Goal: Task Accomplishment & Management: Use online tool/utility

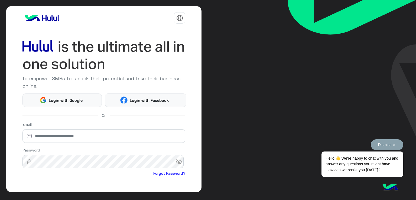
click at [394, 142] on button "Dismiss ✕" at bounding box center [387, 144] width 33 height 11
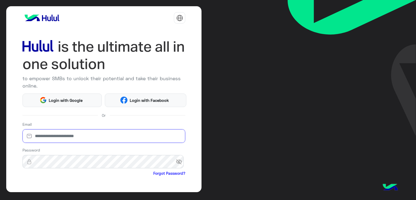
click at [52, 142] on input "email" at bounding box center [103, 136] width 163 height 14
type input "**********"
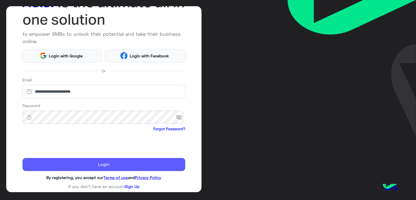
click at [106, 163] on button "Login" at bounding box center [103, 164] width 163 height 13
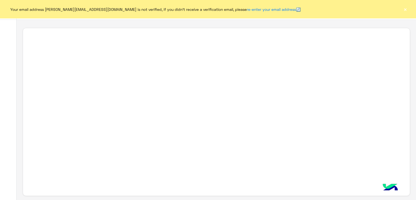
click at [407, 11] on button "×" at bounding box center [405, 9] width 5 height 5
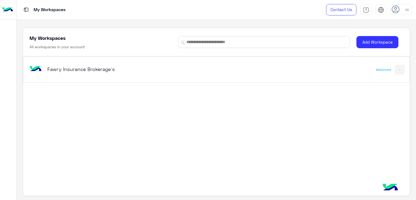
click at [113, 69] on h5 "Fawry Insurance Brokerage`s" at bounding box center [114, 69] width 135 height 7
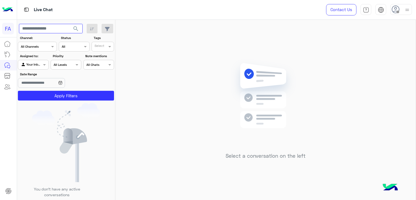
click at [57, 29] on input "text" at bounding box center [51, 29] width 64 height 10
click at [34, 67] on div "Your Inbox" at bounding box center [31, 64] width 21 height 5
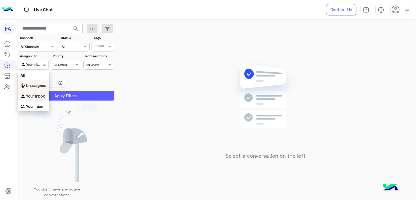
click at [89, 92] on button "Apply Filters" at bounding box center [66, 96] width 96 height 10
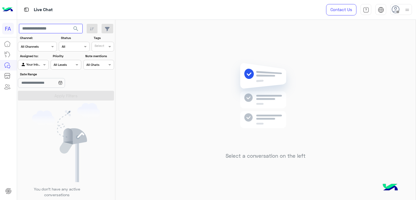
click at [60, 28] on input "text" at bounding box center [51, 29] width 64 height 10
paste input "**********"
type input "**********"
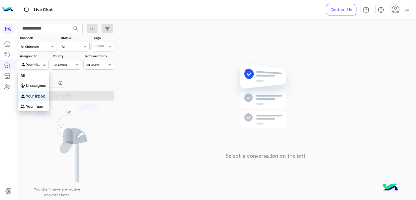
click at [35, 64] on div at bounding box center [33, 64] width 30 height 5
click at [34, 85] on b "Unassigned" at bounding box center [36, 85] width 21 height 5
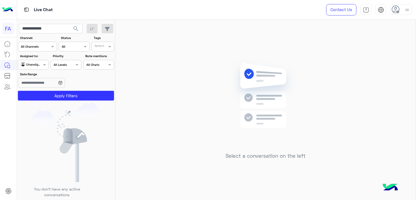
click at [56, 90] on section "Channel: Channel All Channels Status Channel All Tags Select Assigned to: Agent…" at bounding box center [66, 67] width 90 height 65
click at [62, 91] on button "Apply Filters" at bounding box center [66, 96] width 96 height 10
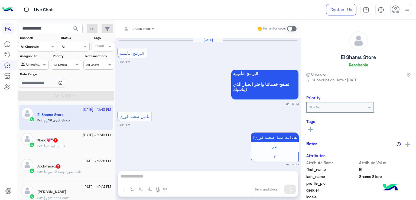
scroll to position [558, 0]
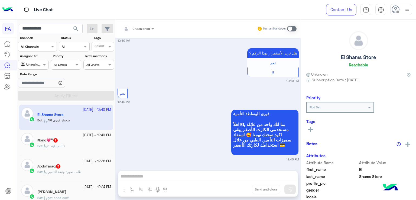
click at [77, 27] on span "search" at bounding box center [76, 28] width 7 height 7
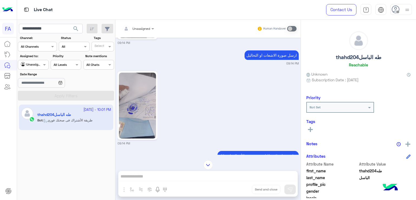
scroll to position [334, 0]
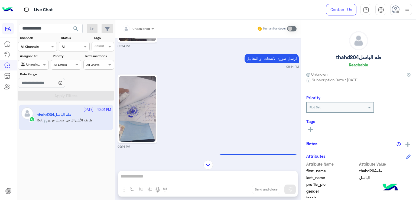
click at [143, 114] on img at bounding box center [137, 109] width 37 height 66
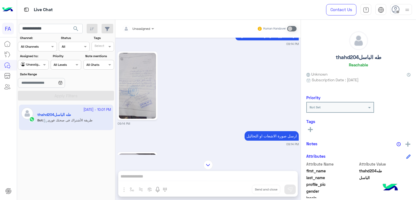
scroll to position [251, 0]
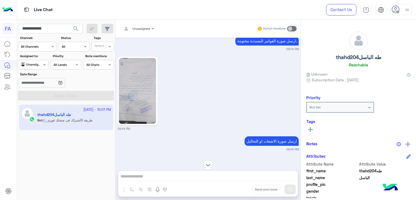
click at [135, 91] on img at bounding box center [137, 91] width 37 height 66
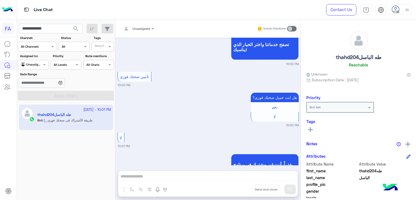
scroll to position [2897, 0]
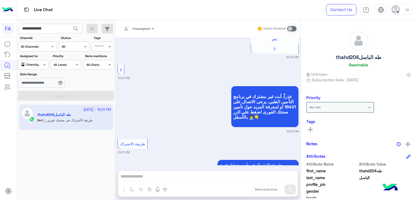
click at [404, 10] on img at bounding box center [407, 10] width 7 height 7
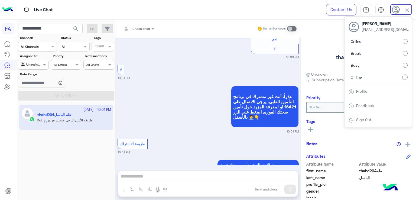
click at [359, 118] on link "Sign Out" at bounding box center [363, 119] width 15 height 5
